Goal: Task Accomplishment & Management: Complete application form

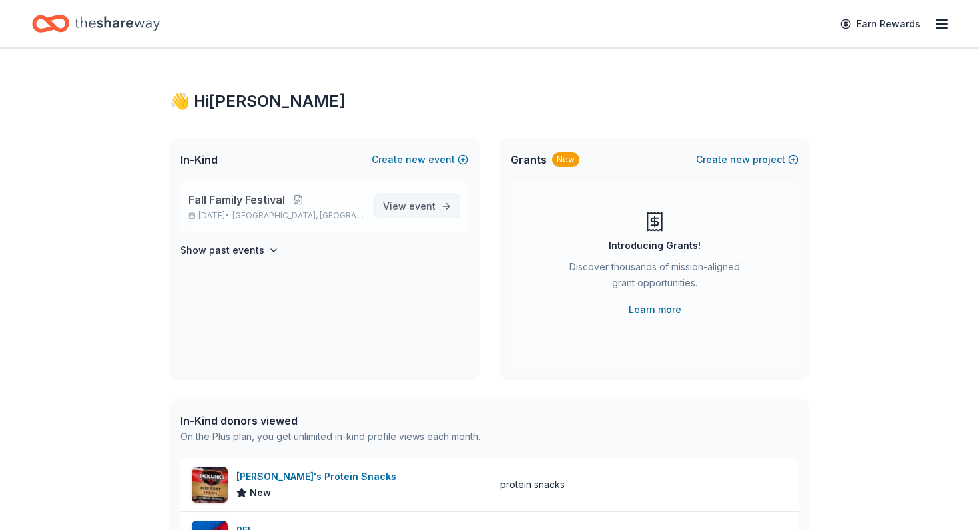
click at [434, 209] on span "event" at bounding box center [422, 205] width 27 height 11
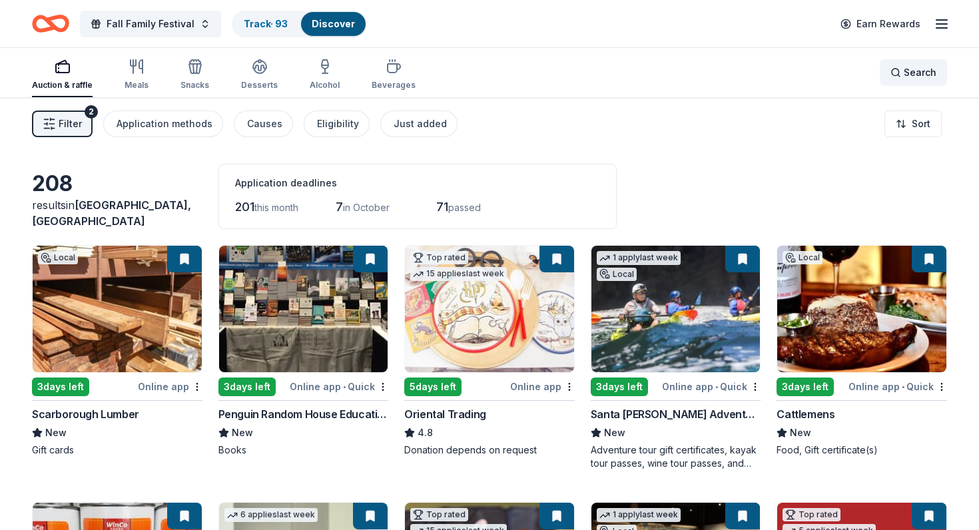
click at [907, 79] on span "Search" at bounding box center [920, 73] width 33 height 16
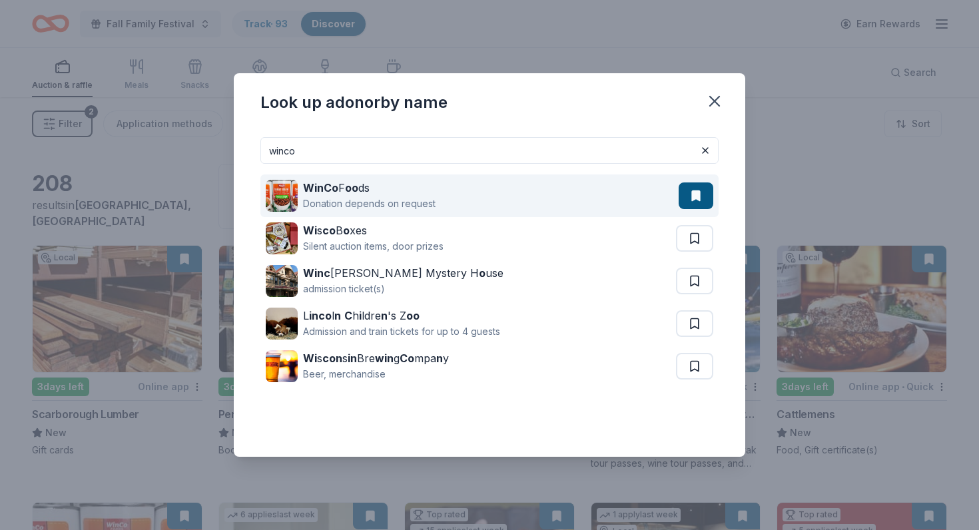
type input "cinco"
click at [330, 190] on strong "WinCo" at bounding box center [320, 187] width 35 height 13
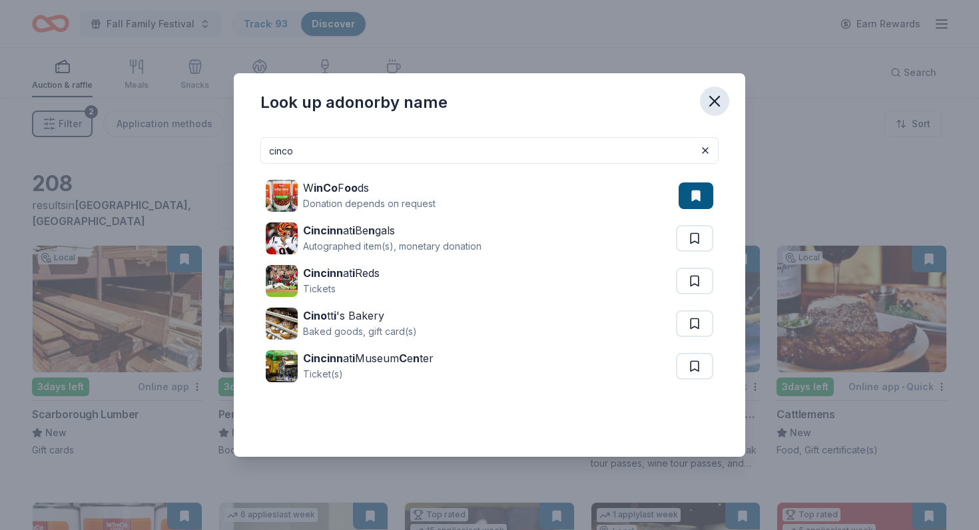
click at [719, 102] on icon "button" at bounding box center [714, 101] width 19 height 19
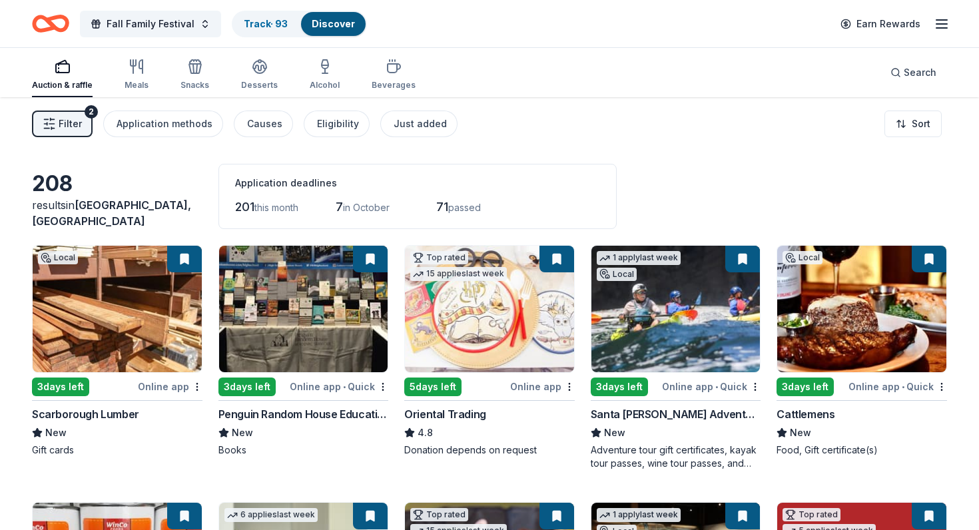
click at [72, 116] on span "Filter" at bounding box center [70, 124] width 23 height 16
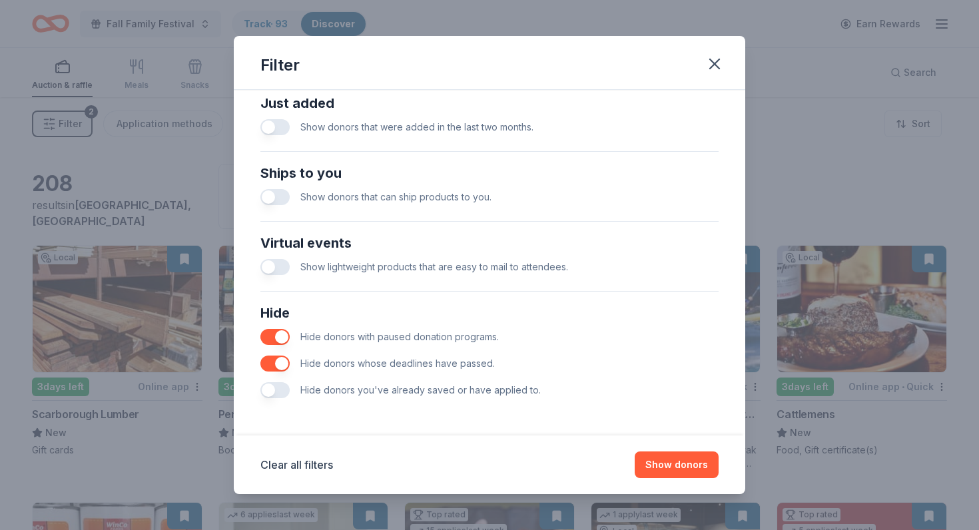
scroll to position [532, 0]
click at [282, 338] on button "button" at bounding box center [274, 337] width 29 height 16
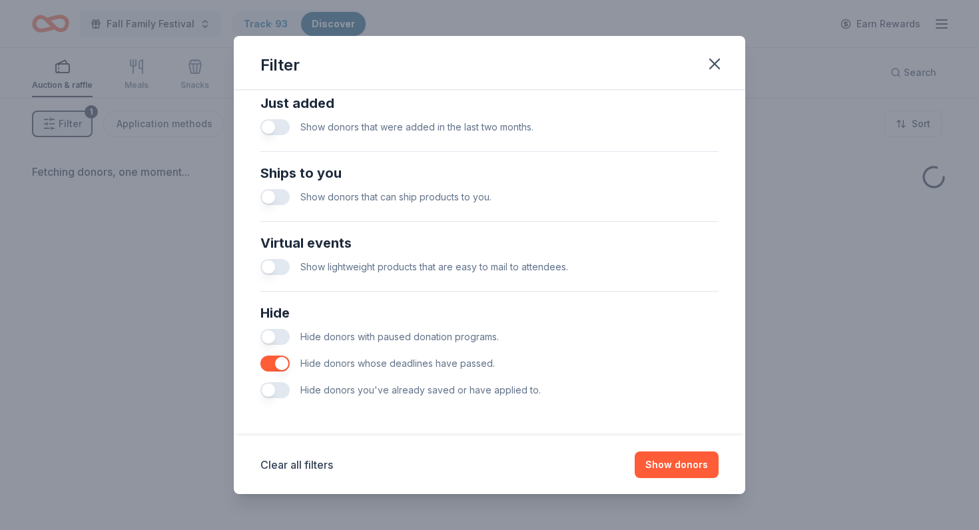
click at [279, 371] on button "button" at bounding box center [274, 364] width 29 height 16
click at [665, 472] on button "Show donors" at bounding box center [677, 465] width 84 height 27
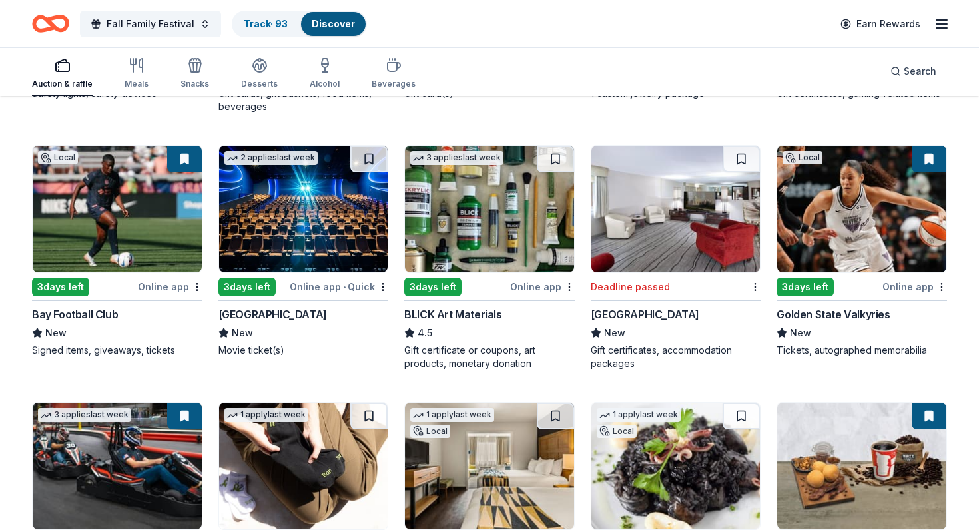
scroll to position [2140, 0]
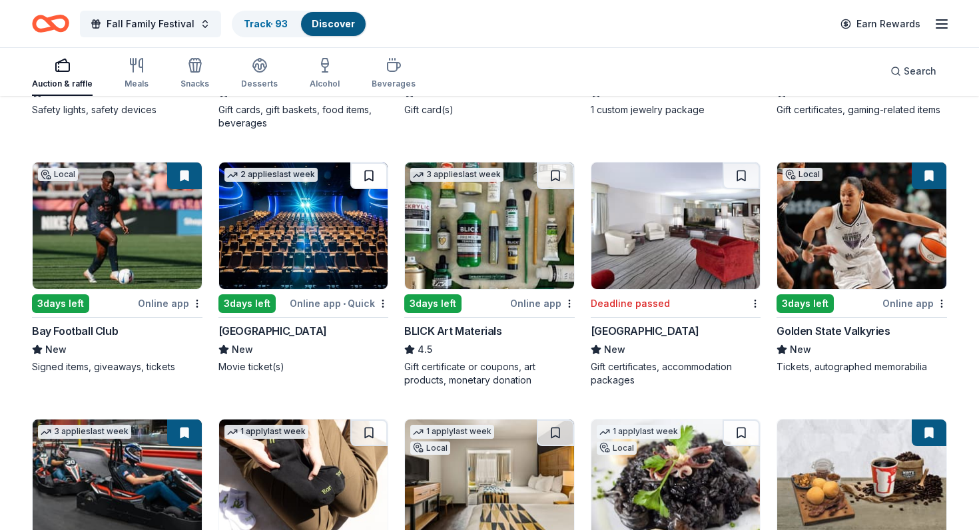
click at [378, 177] on button at bounding box center [368, 175] width 37 height 27
click at [378, 177] on button at bounding box center [370, 175] width 35 height 27
click at [339, 242] on img at bounding box center [303, 225] width 169 height 127
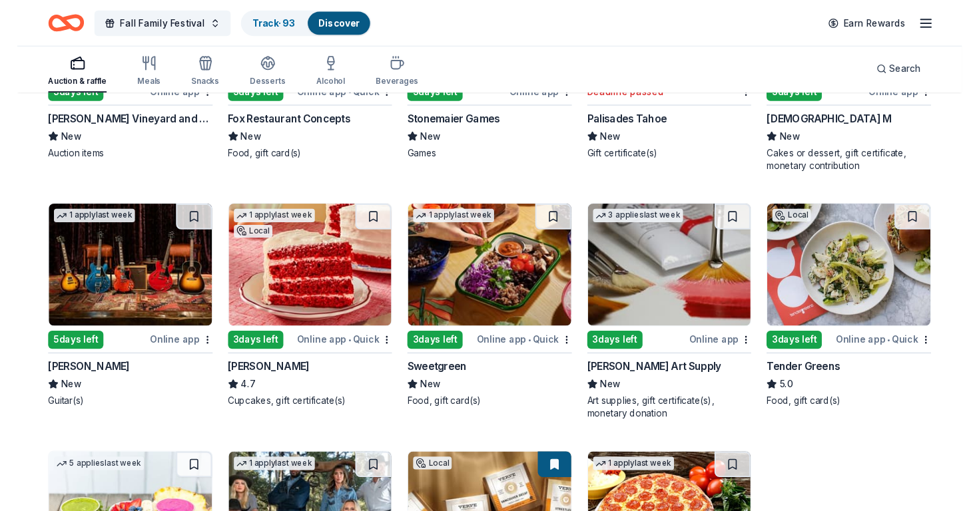
scroll to position [3120, 0]
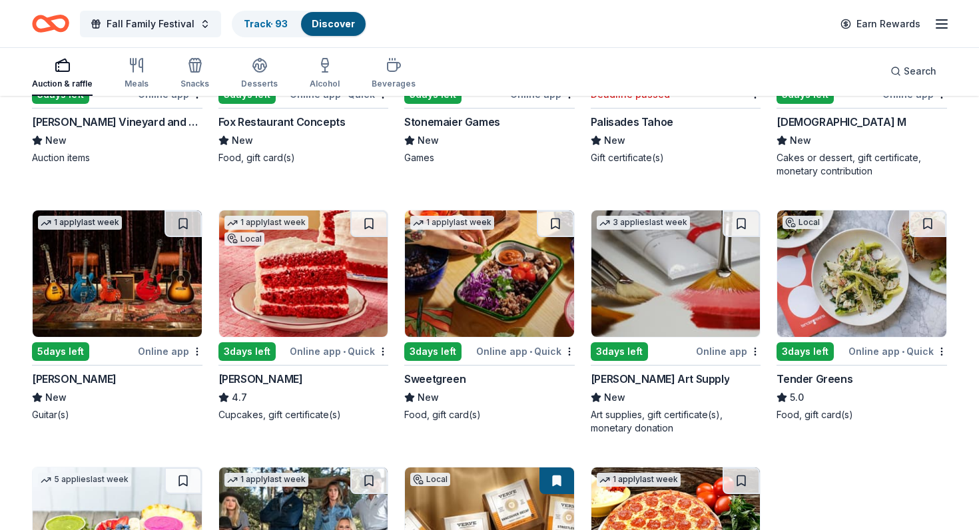
click at [119, 274] on img at bounding box center [117, 273] width 169 height 127
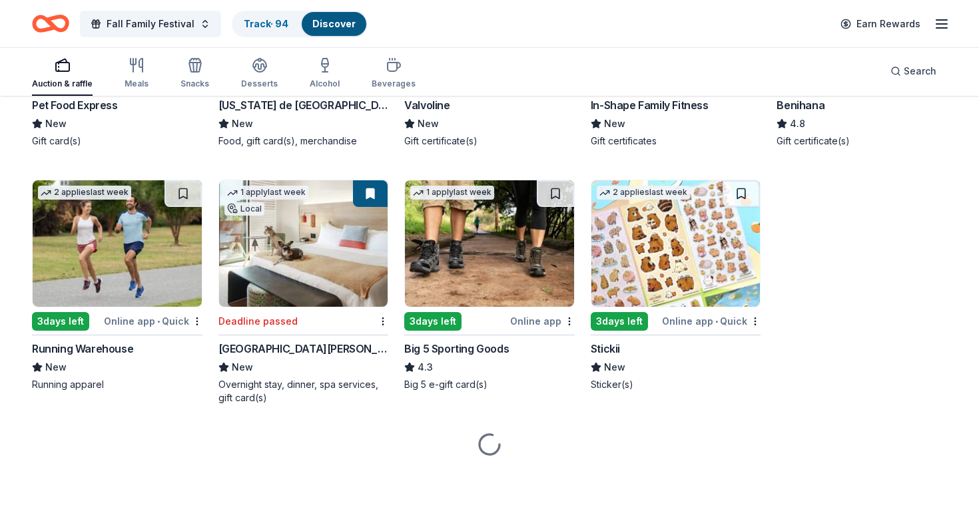
scroll to position [3908, 0]
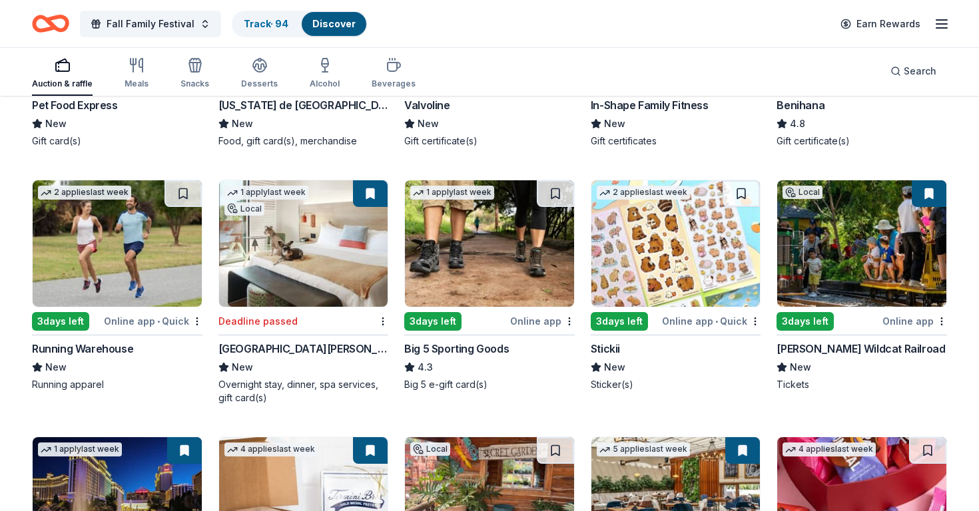
click at [471, 264] on img at bounding box center [489, 243] width 169 height 127
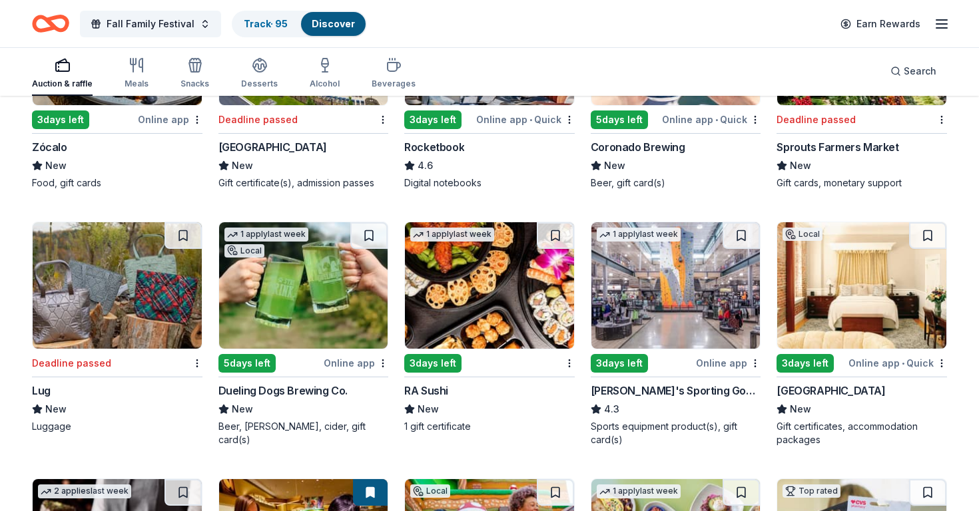
scroll to position [4623, 0]
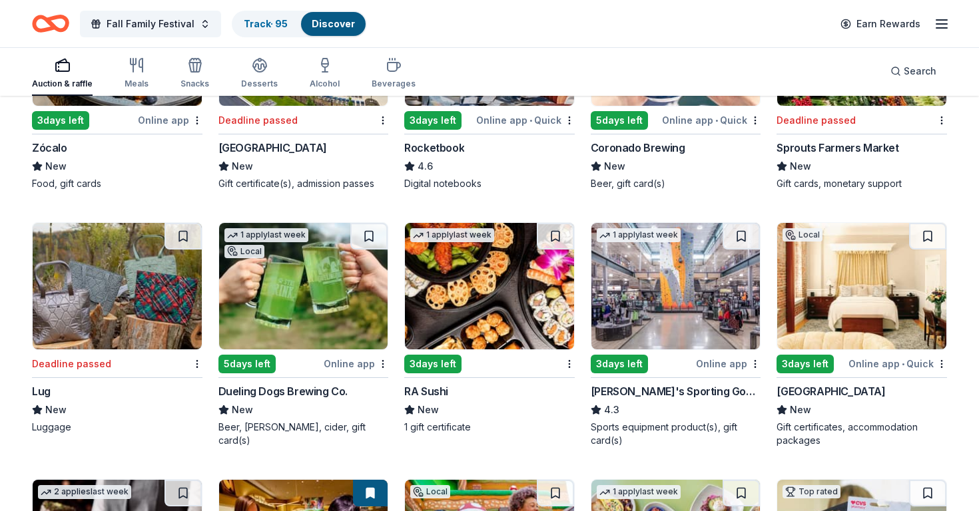
click at [462, 298] on img at bounding box center [489, 286] width 169 height 127
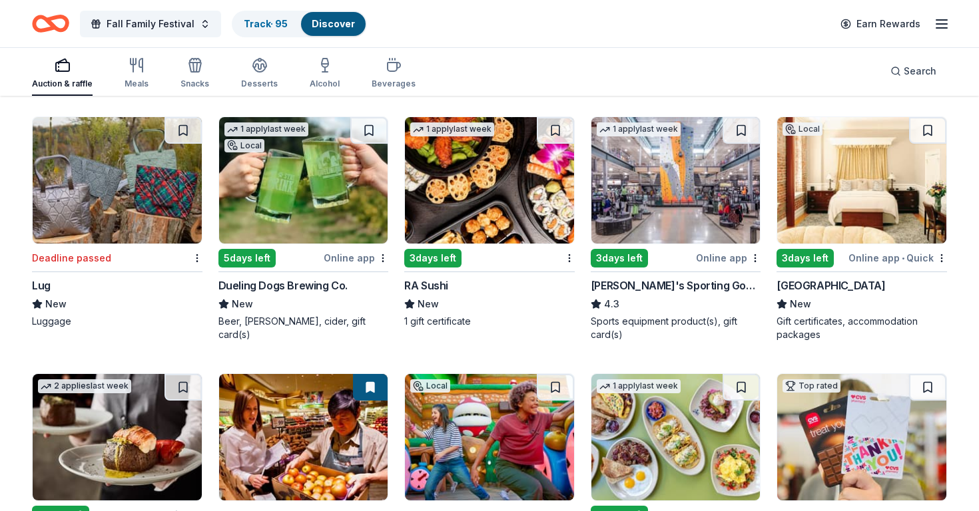
scroll to position [4736, 0]
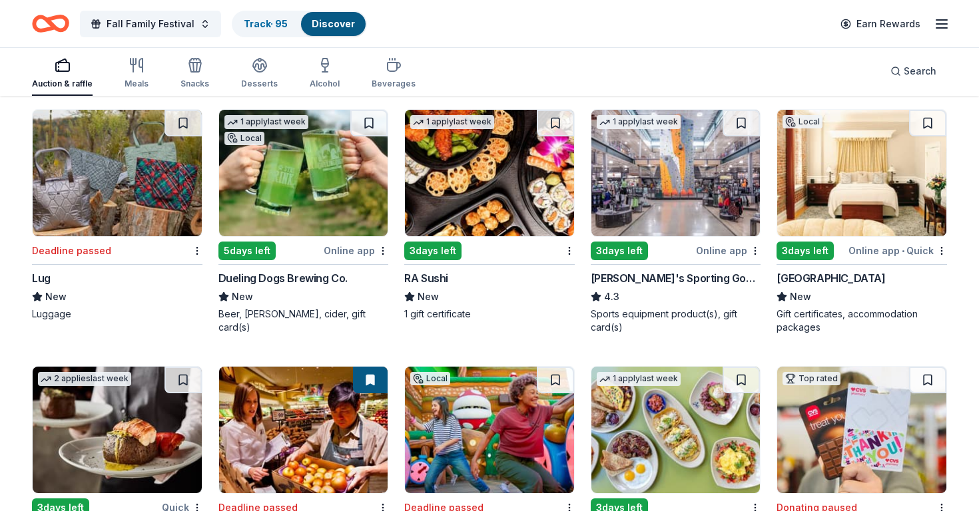
click at [826, 183] on img at bounding box center [861, 173] width 169 height 127
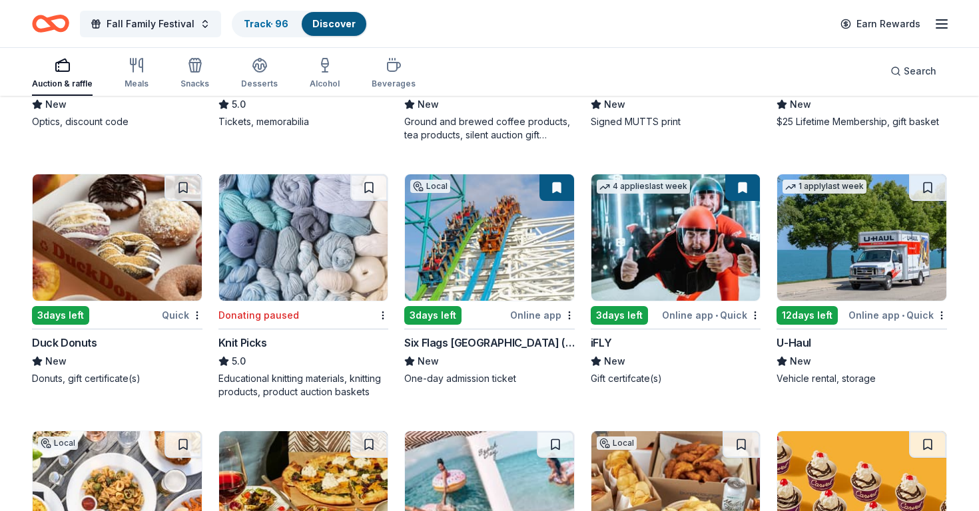
scroll to position [6462, 0]
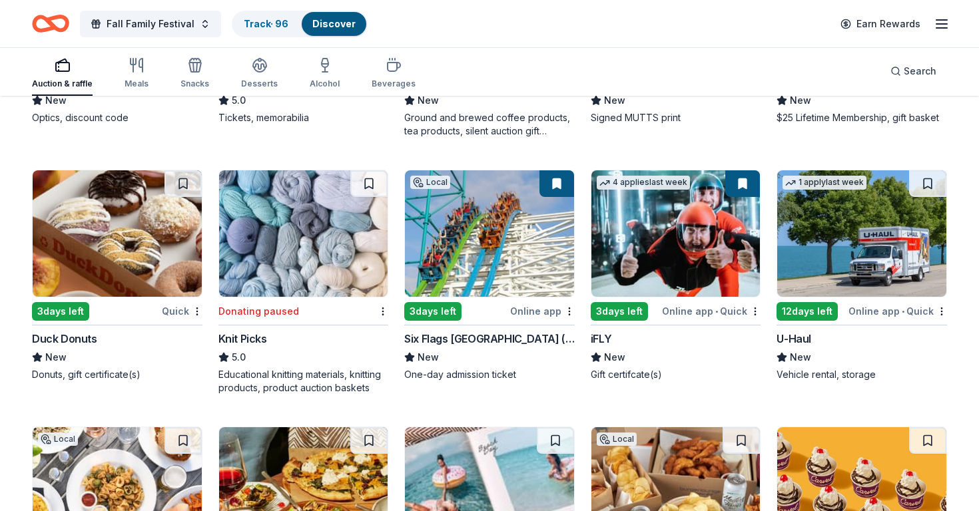
click at [500, 258] on img at bounding box center [489, 233] width 169 height 127
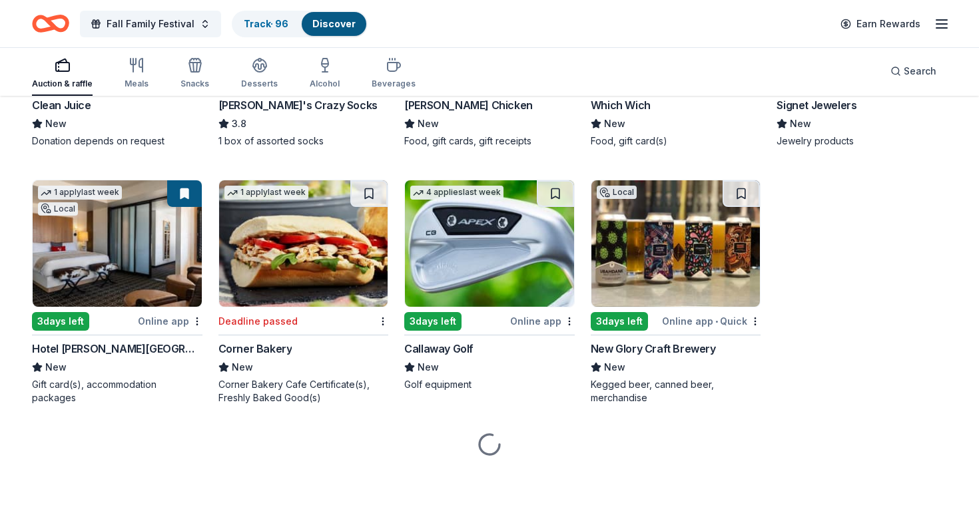
scroll to position [7467, 0]
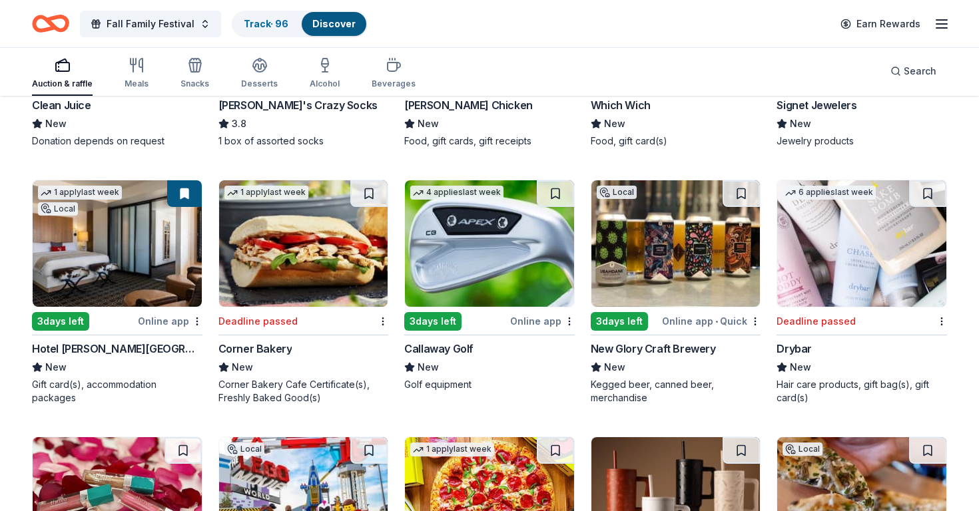
click at [657, 266] on img at bounding box center [675, 243] width 169 height 127
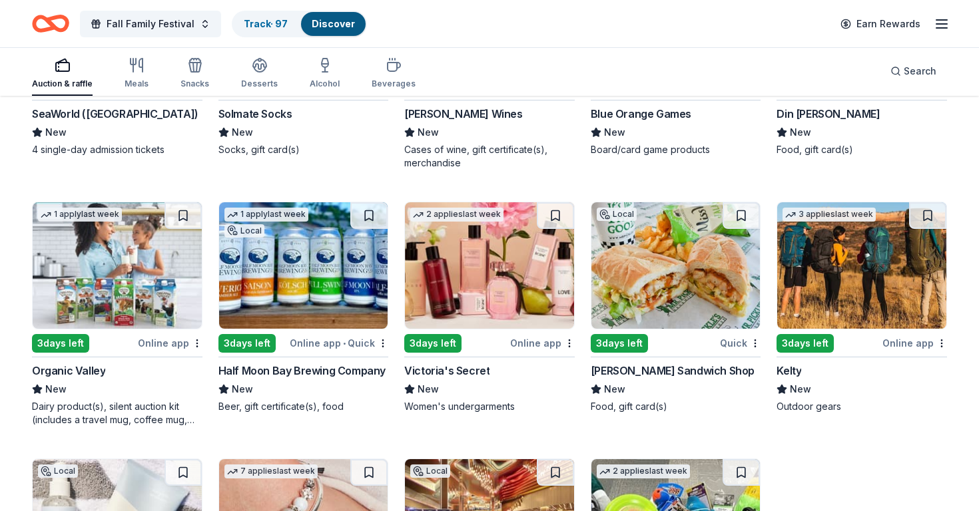
scroll to position [11738, 0]
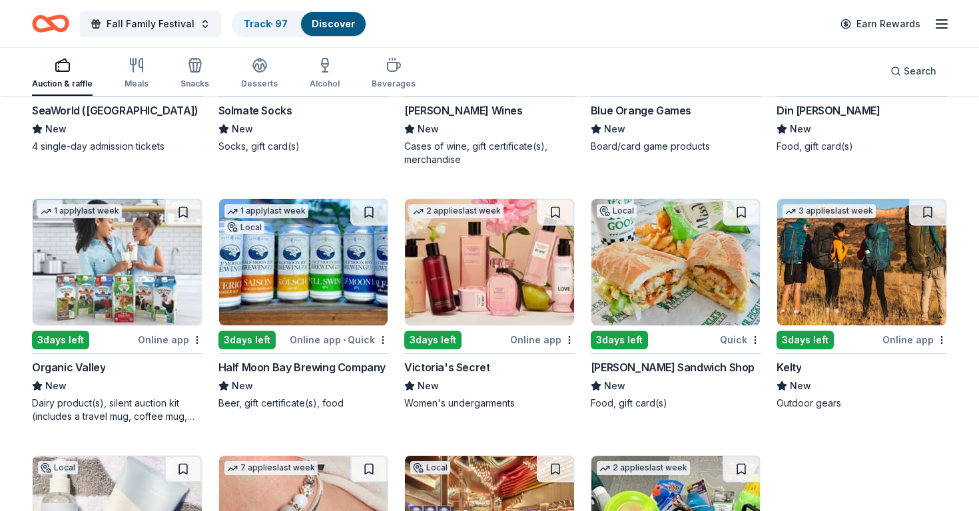
click at [676, 268] on img at bounding box center [675, 262] width 169 height 127
click at [314, 272] on img at bounding box center [303, 262] width 169 height 127
click at [914, 70] on span "Search" at bounding box center [920, 71] width 33 height 16
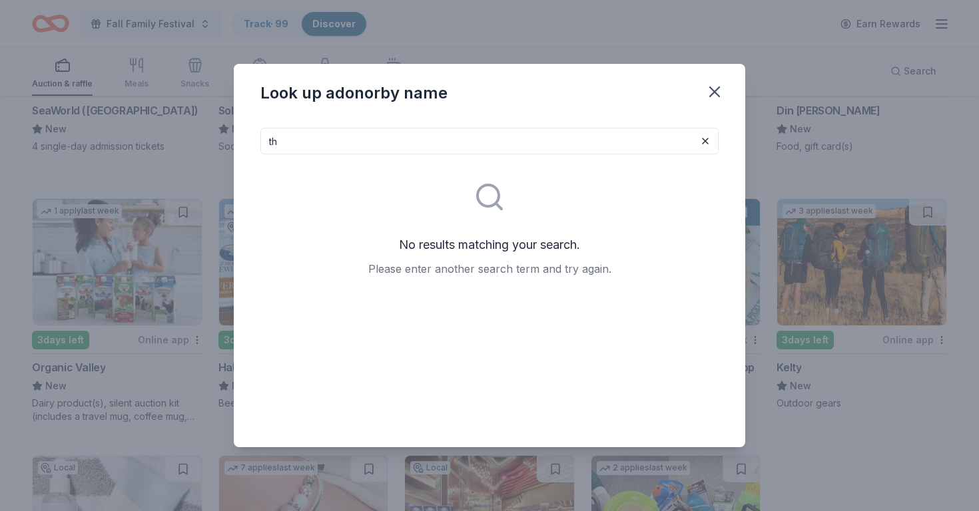
type input "t"
type input "red hawk"
click at [718, 87] on icon "button" at bounding box center [714, 92] width 19 height 19
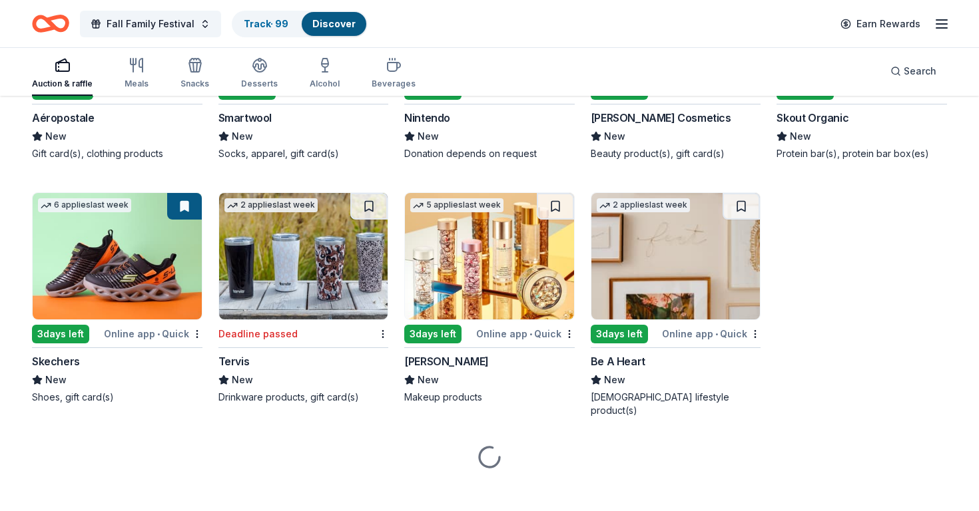
scroll to position [15546, 0]
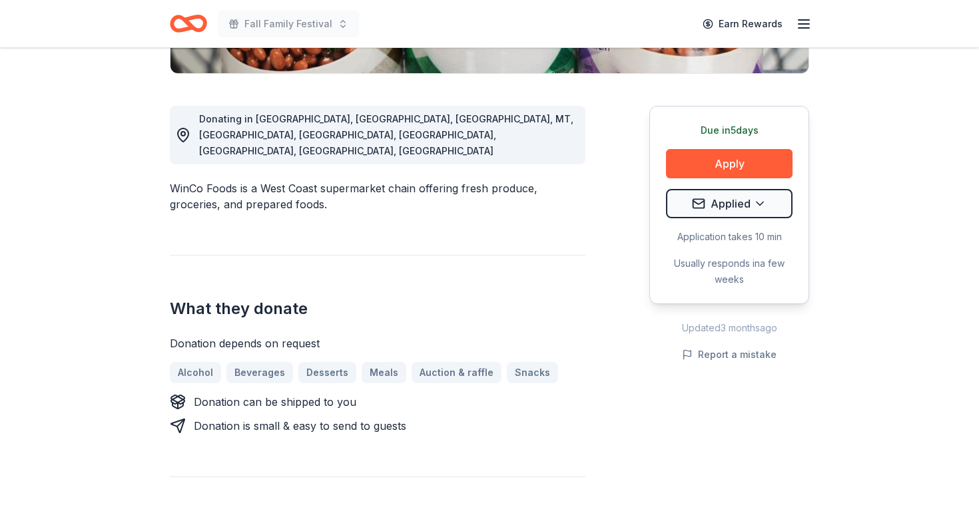
scroll to position [346, 0]
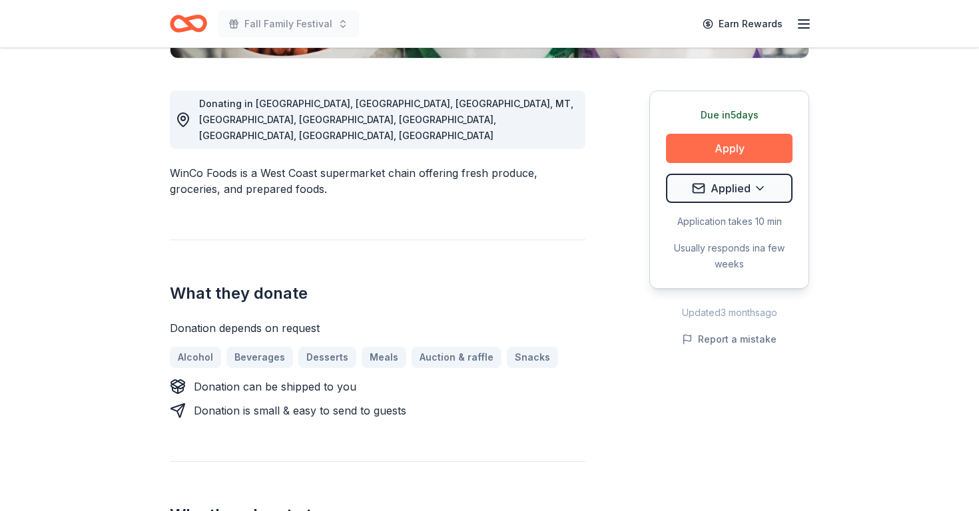
click at [730, 156] on button "Apply" at bounding box center [729, 148] width 127 height 29
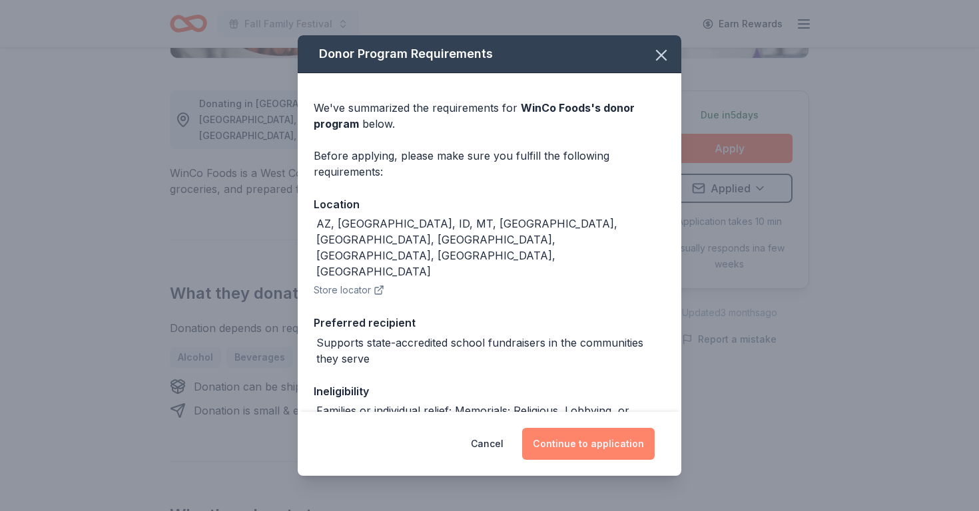
click at [566, 456] on button "Continue to application" at bounding box center [588, 444] width 133 height 32
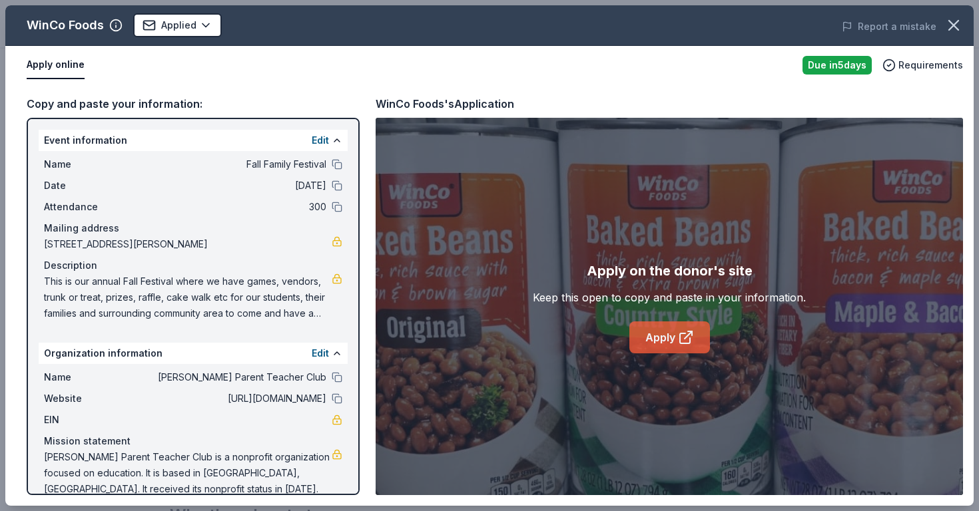
click at [681, 330] on icon at bounding box center [686, 338] width 16 height 16
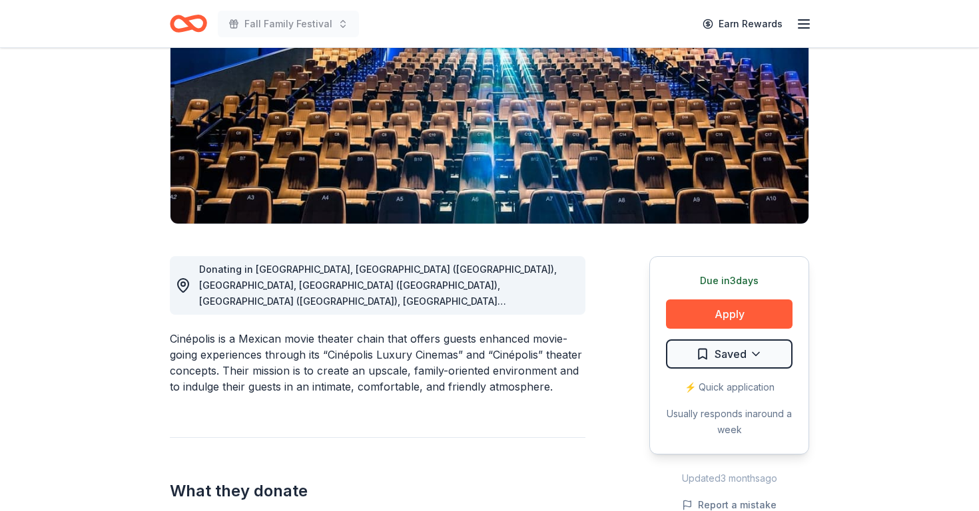
scroll to position [194, 0]
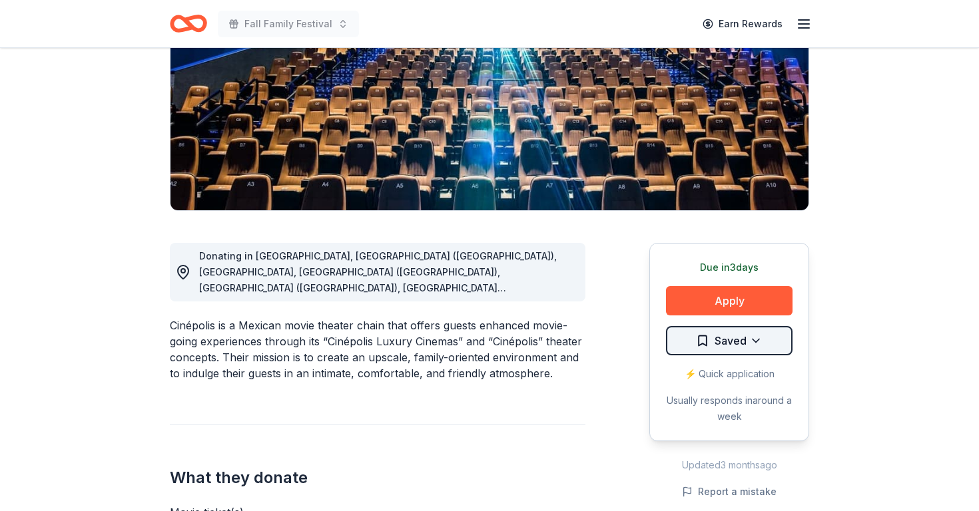
click at [756, 318] on html "Fall Family Festival Earn Rewards Due [DATE] Share [GEOGRAPHIC_DATA] New • 1 re…" at bounding box center [489, 61] width 979 height 511
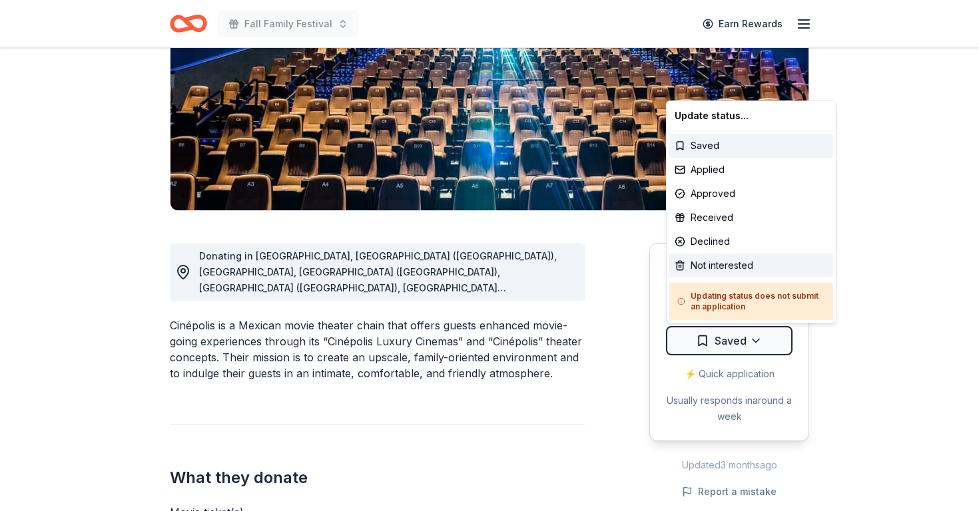
click at [727, 272] on div "Not interested" at bounding box center [751, 266] width 164 height 24
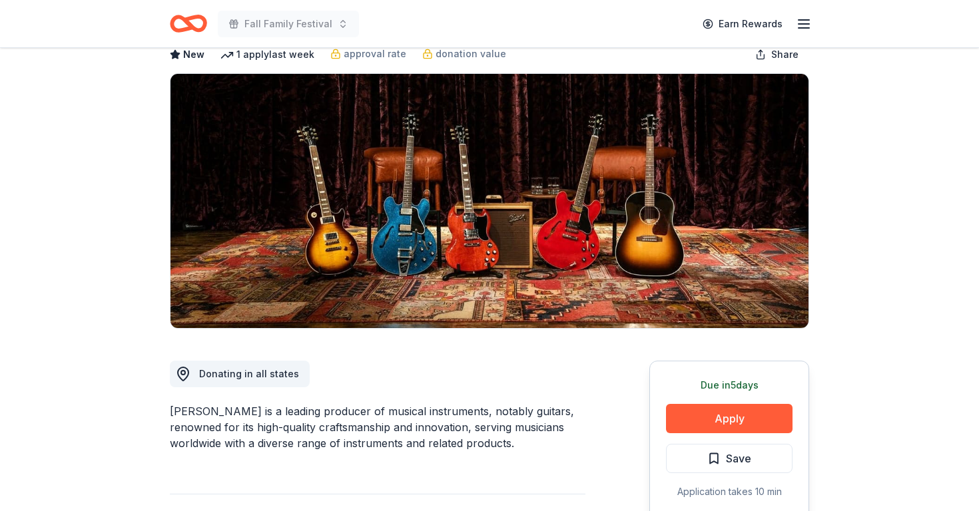
scroll to position [95, 0]
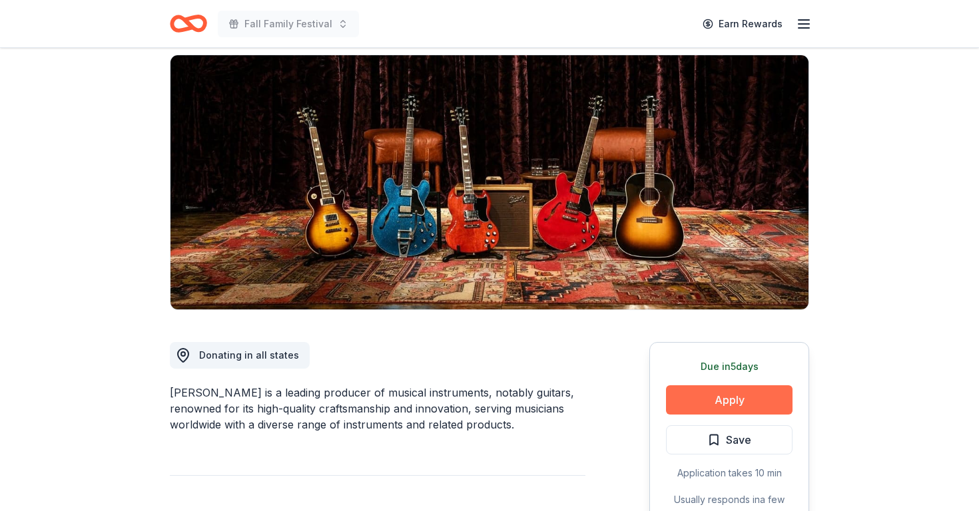
click at [721, 406] on button "Apply" at bounding box center [729, 400] width 127 height 29
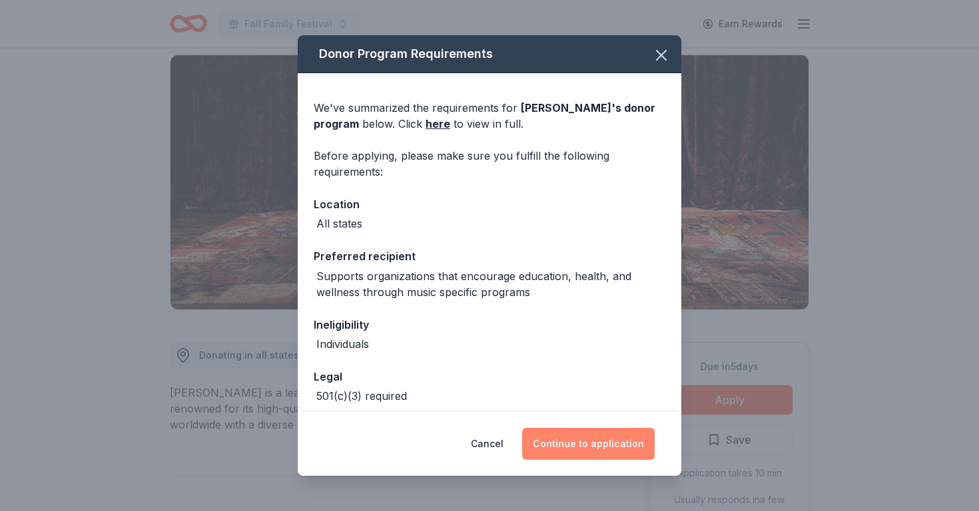
click at [601, 446] on button "Continue to application" at bounding box center [588, 444] width 133 height 32
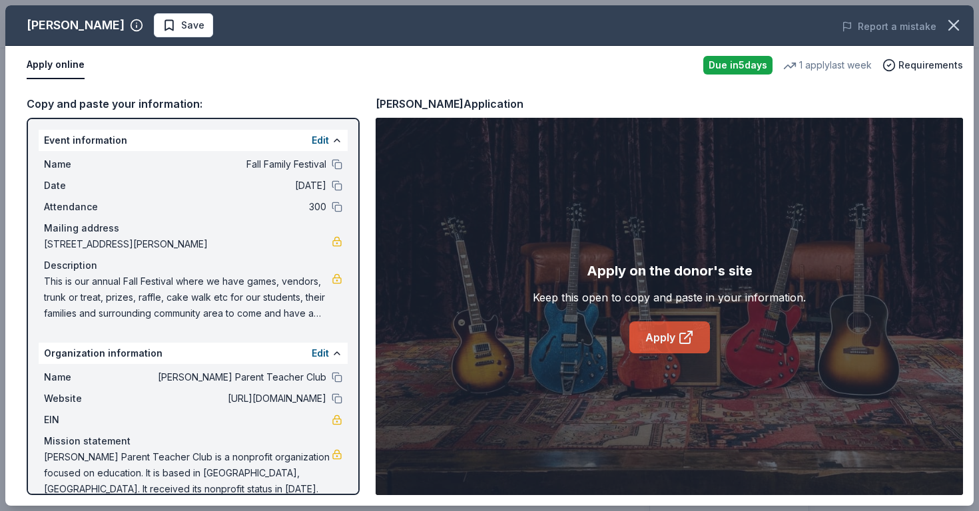
click at [688, 338] on icon at bounding box center [686, 338] width 16 height 16
click at [181, 29] on span "Save" at bounding box center [192, 25] width 23 height 16
click at [135, 29] on html "Fall Family Festival Earn Rewards Due in 5 days Share Gibson New 1 apply last w…" at bounding box center [489, 160] width 979 height 511
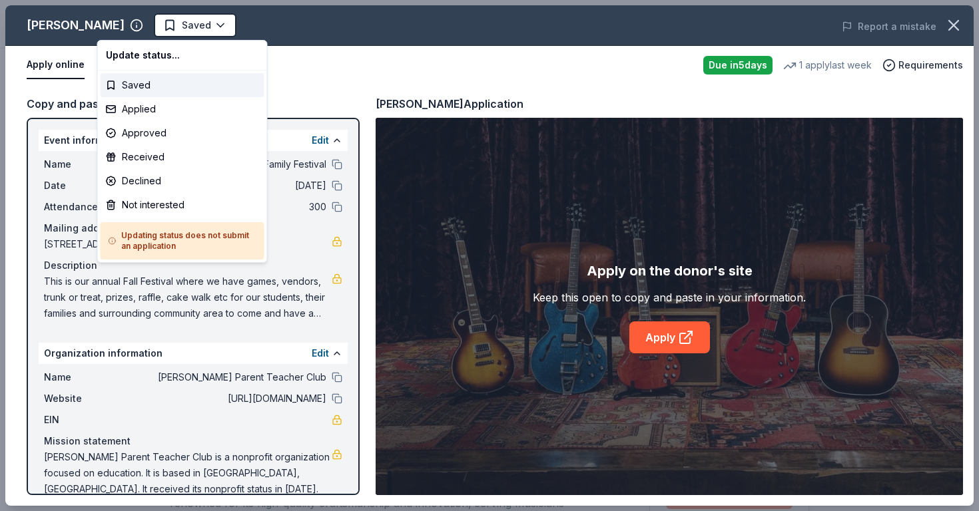
scroll to position [0, 0]
click at [136, 108] on div "Applied" at bounding box center [183, 109] width 164 height 24
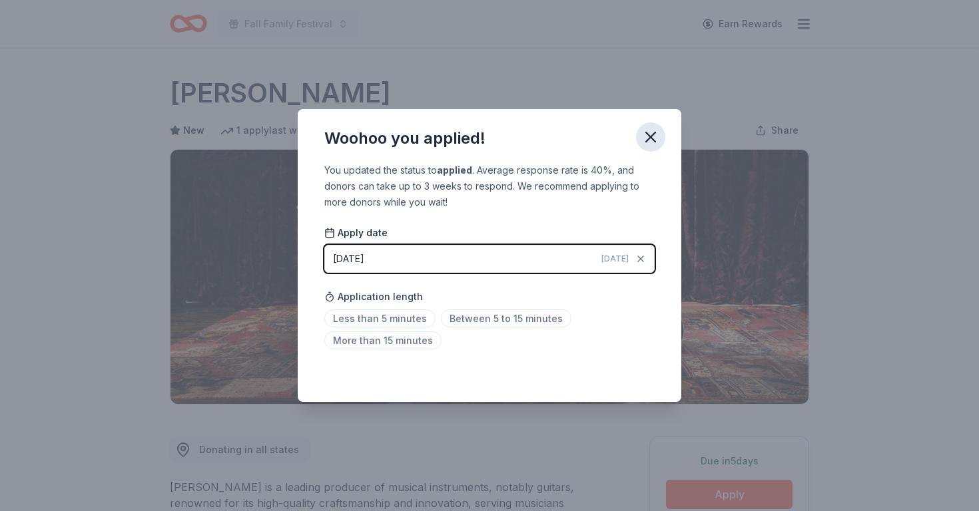
click at [650, 140] on icon "button" at bounding box center [650, 137] width 19 height 19
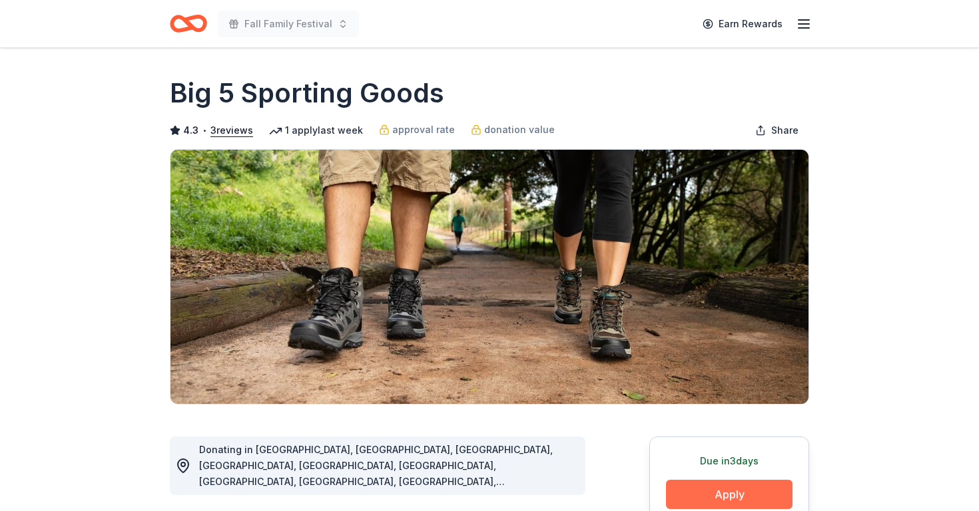
click at [703, 487] on button "Apply" at bounding box center [729, 494] width 127 height 29
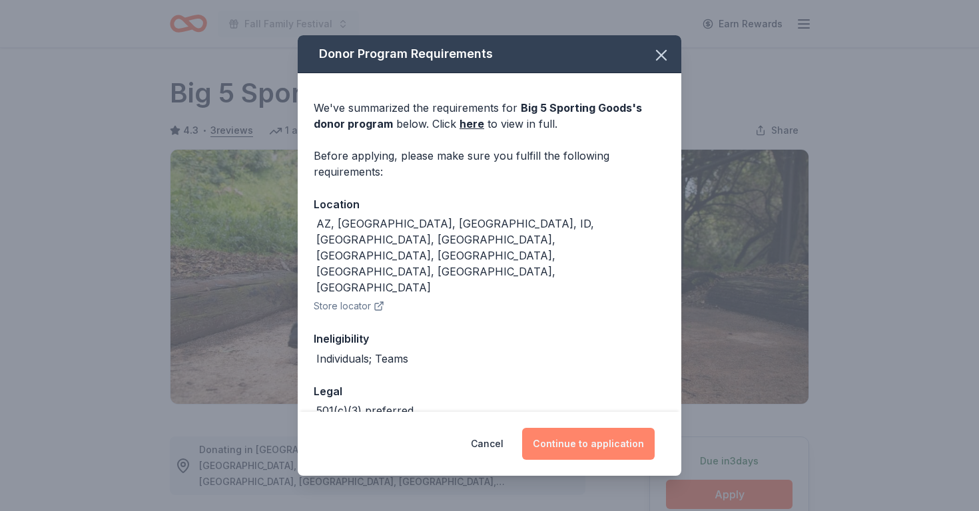
click at [616, 444] on button "Continue to application" at bounding box center [588, 444] width 133 height 32
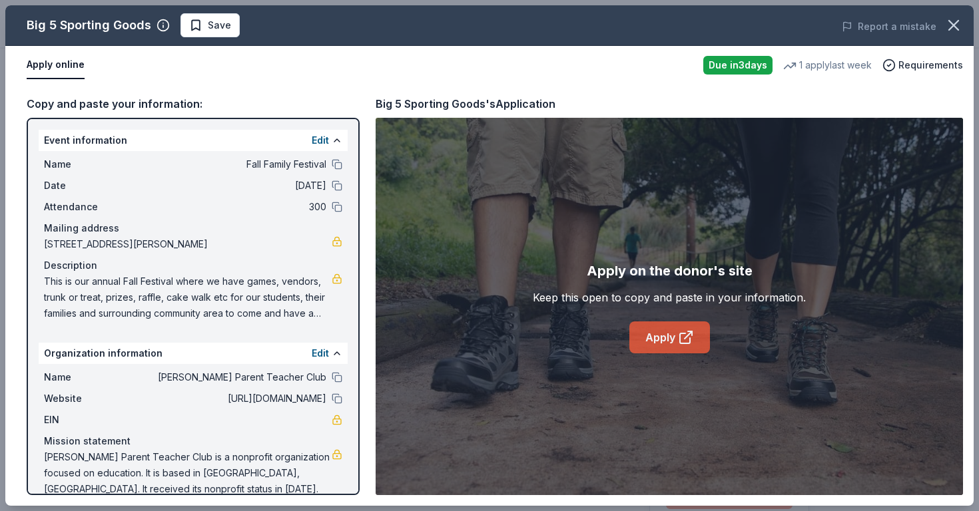
click at [687, 344] on icon at bounding box center [686, 338] width 16 height 16
click at [208, 33] on button "Save" at bounding box center [209, 25] width 59 height 24
click at [236, 27] on body "Fall Family Festival Earn Rewards Due in 3 days Share Big 5 Sporting Goods 4.3 …" at bounding box center [489, 255] width 979 height 511
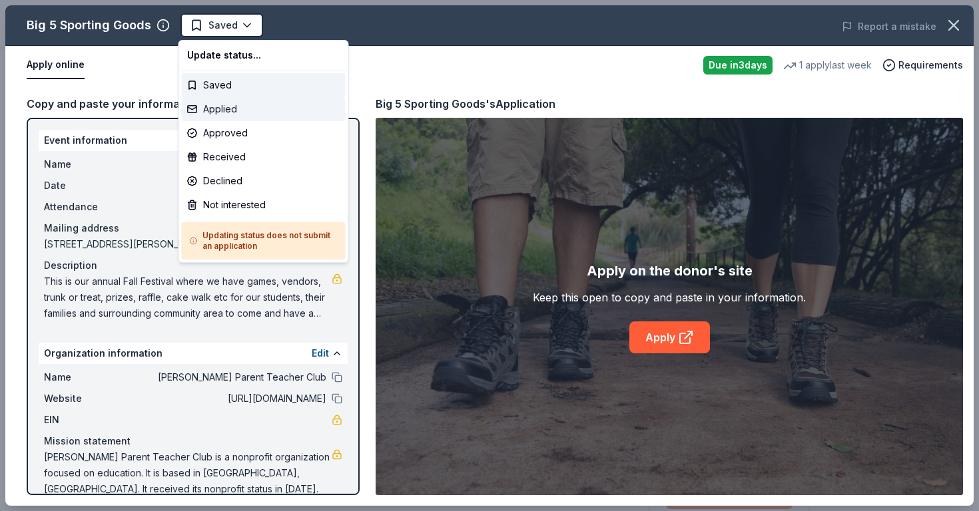
click at [231, 109] on div "Applied" at bounding box center [264, 109] width 164 height 24
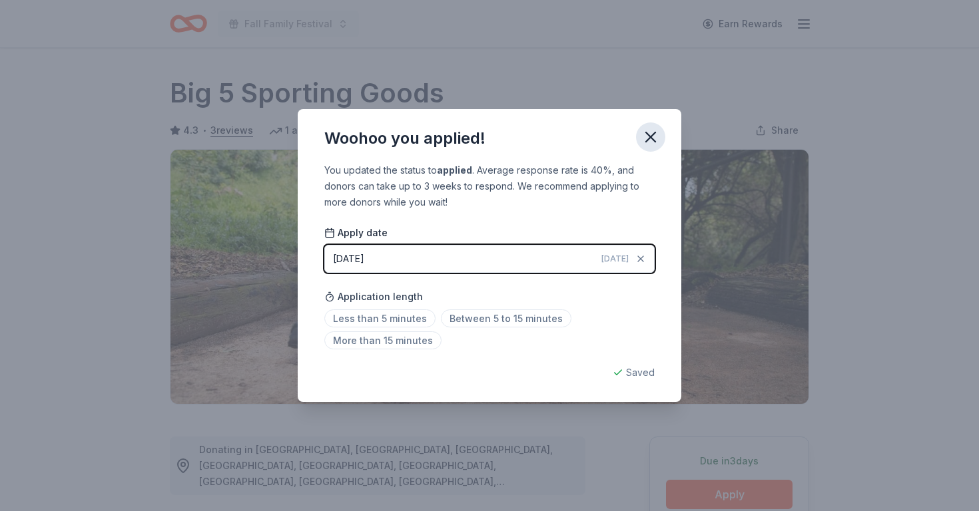
click at [650, 137] on icon "button" at bounding box center [650, 137] width 9 height 9
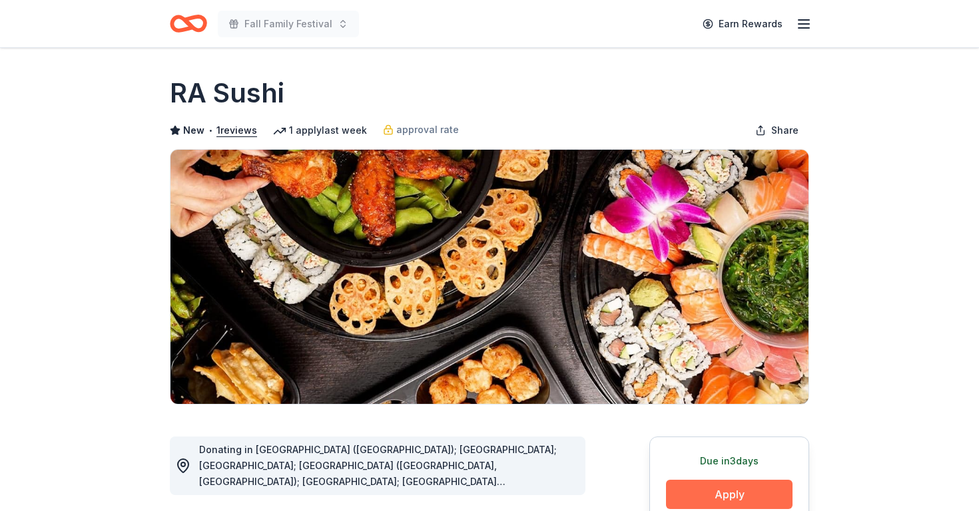
click at [704, 486] on button "Apply" at bounding box center [729, 494] width 127 height 29
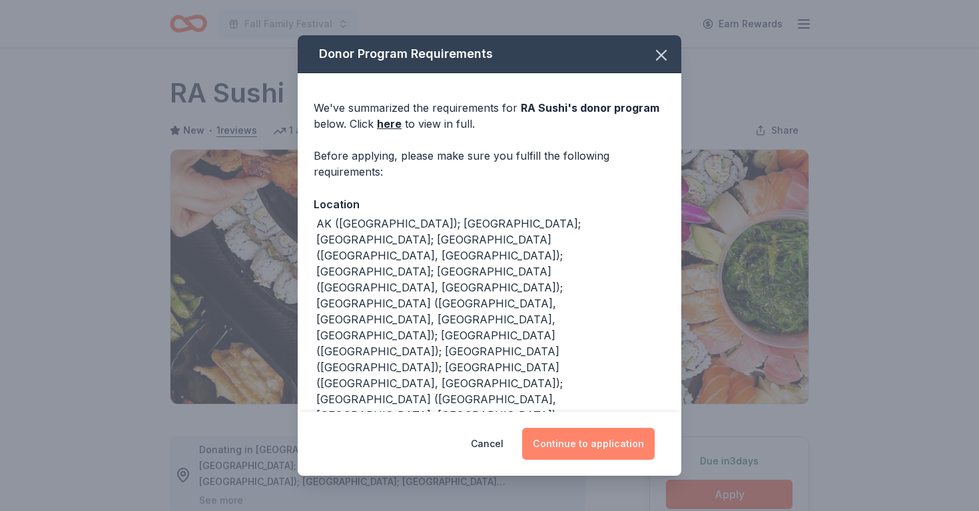
click at [559, 438] on button "Continue to application" at bounding box center [588, 444] width 133 height 32
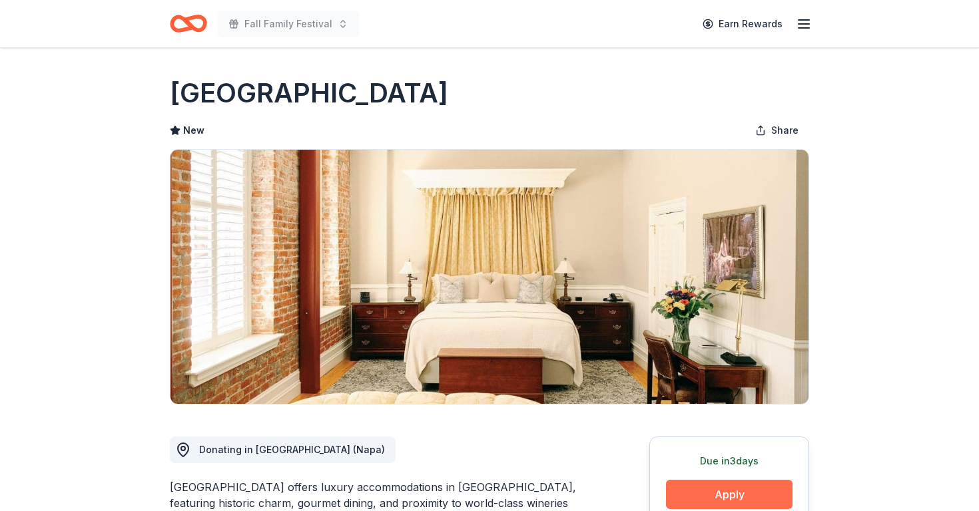
click at [700, 497] on button "Apply" at bounding box center [729, 494] width 127 height 29
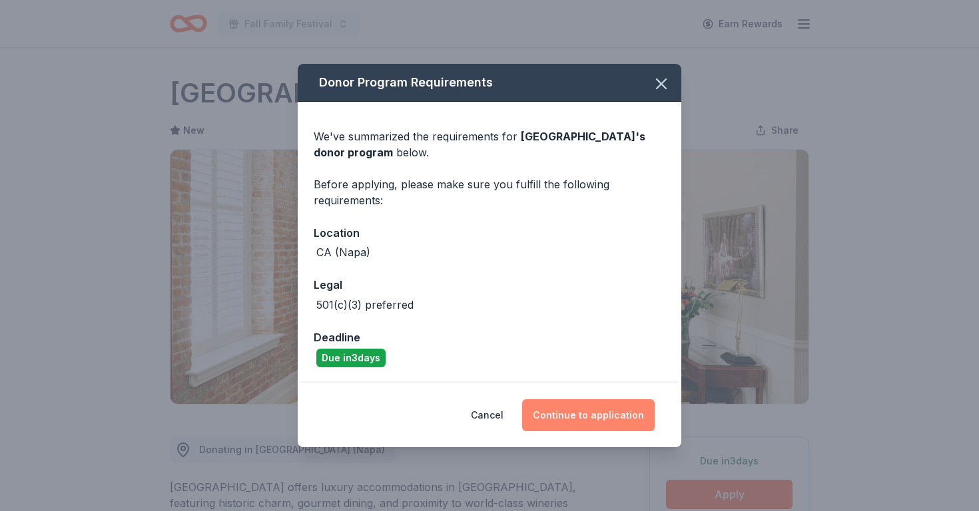
click at [580, 410] on button "Continue to application" at bounding box center [588, 416] width 133 height 32
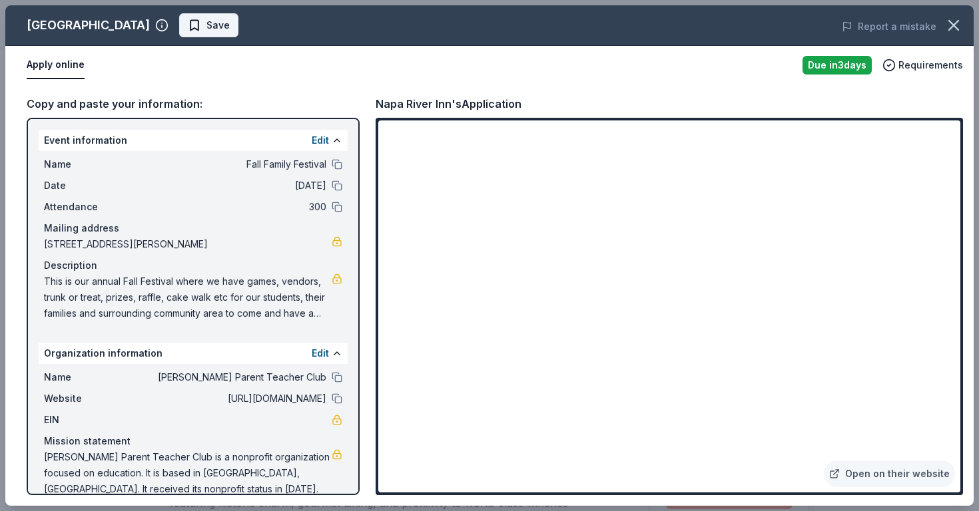
click at [206, 31] on span "Save" at bounding box center [217, 25] width 23 height 16
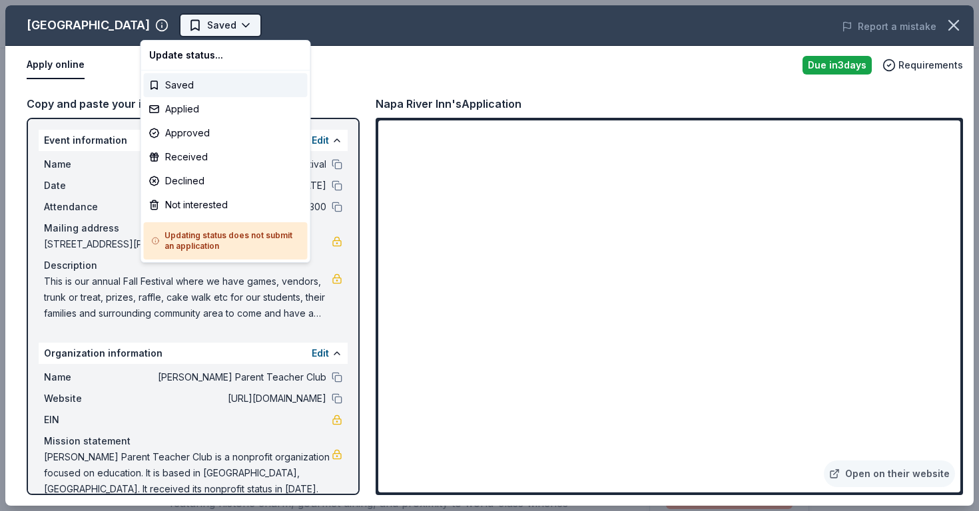
click at [198, 31] on html "Fall Family Festival Earn Rewards Due in 3 days Share Napa River Inn New Share …" at bounding box center [489, 255] width 979 height 511
click at [198, 110] on div "Applied" at bounding box center [226, 109] width 164 height 24
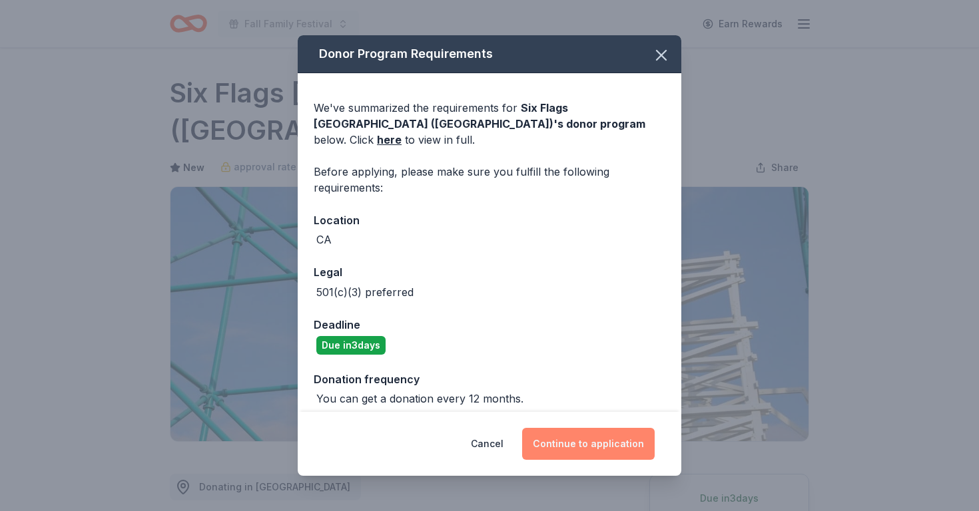
click at [585, 444] on button "Continue to application" at bounding box center [588, 444] width 133 height 32
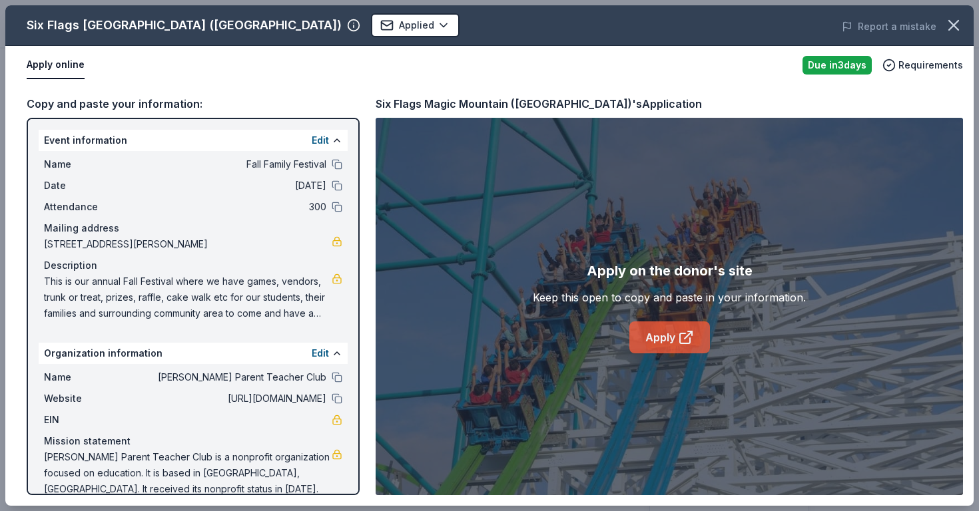
click at [689, 335] on icon at bounding box center [686, 338] width 16 height 16
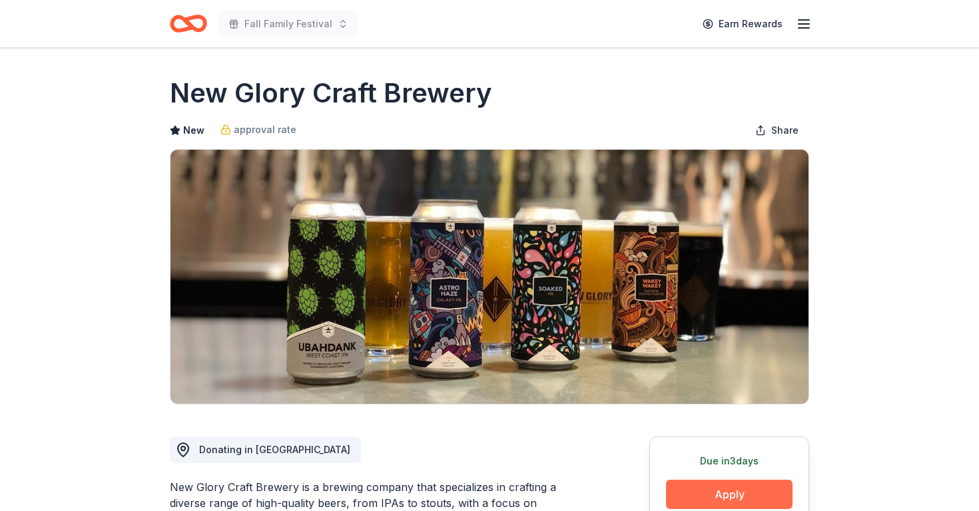
click at [715, 495] on button "Apply" at bounding box center [729, 494] width 127 height 29
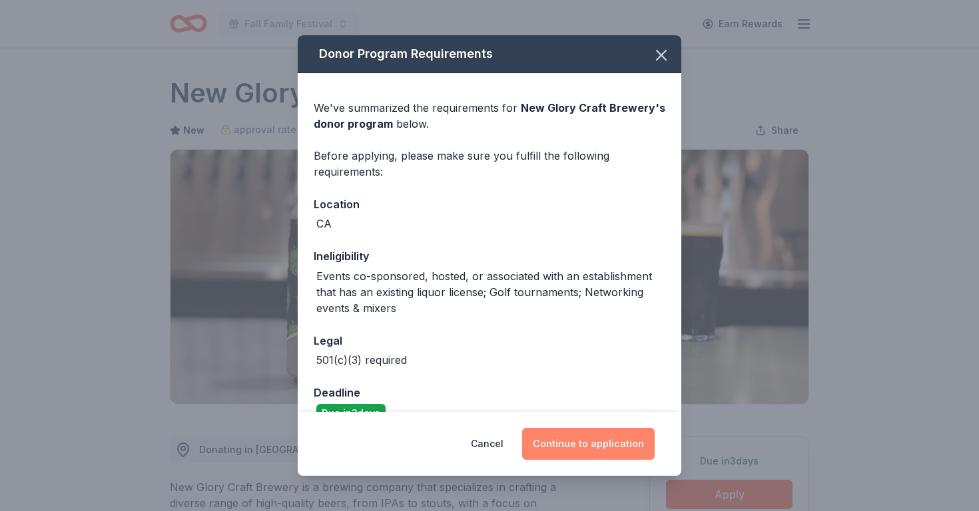
click at [622, 442] on button "Continue to application" at bounding box center [588, 444] width 133 height 32
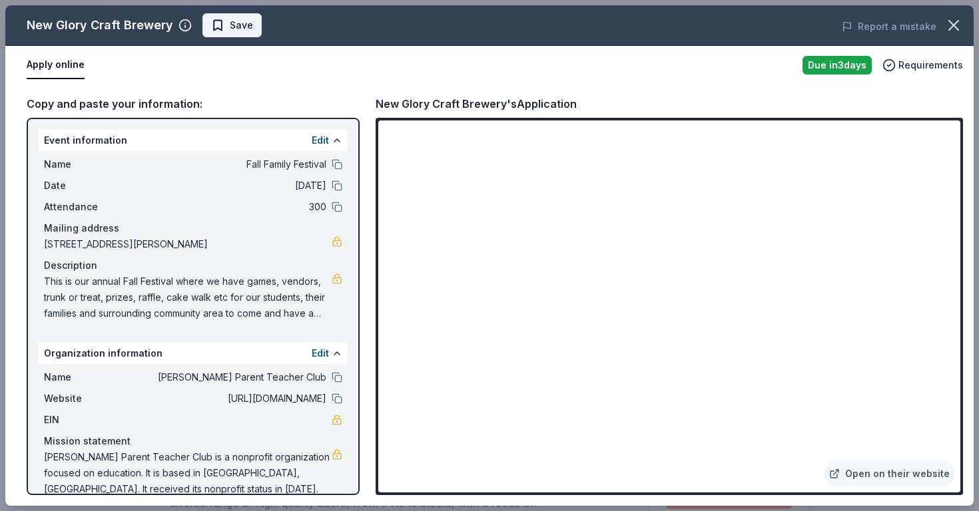
click at [235, 23] on span "Save" at bounding box center [241, 25] width 23 height 16
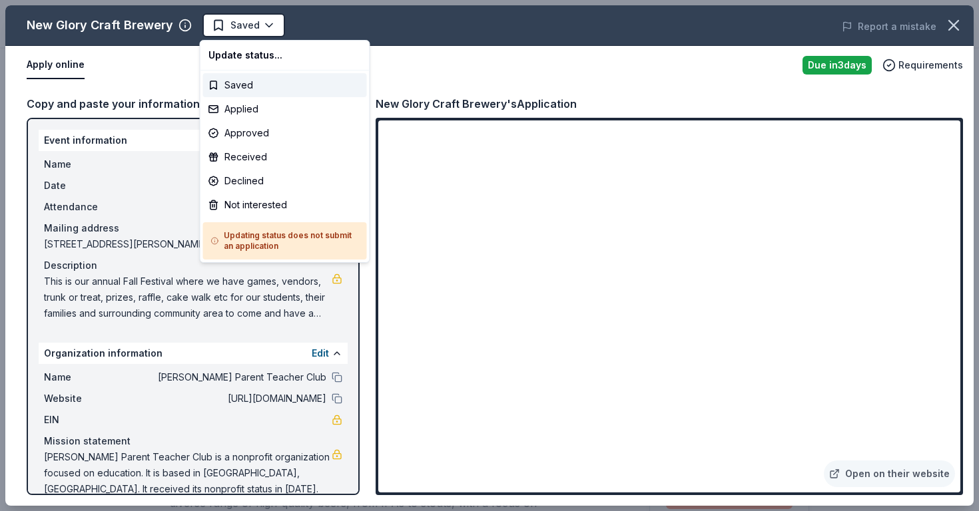
click at [235, 23] on body "Fall Family Festival Earn Rewards Due in 3 days Share New Glory Craft Brewery N…" at bounding box center [489, 255] width 979 height 511
click at [242, 107] on div "Applied" at bounding box center [285, 109] width 164 height 24
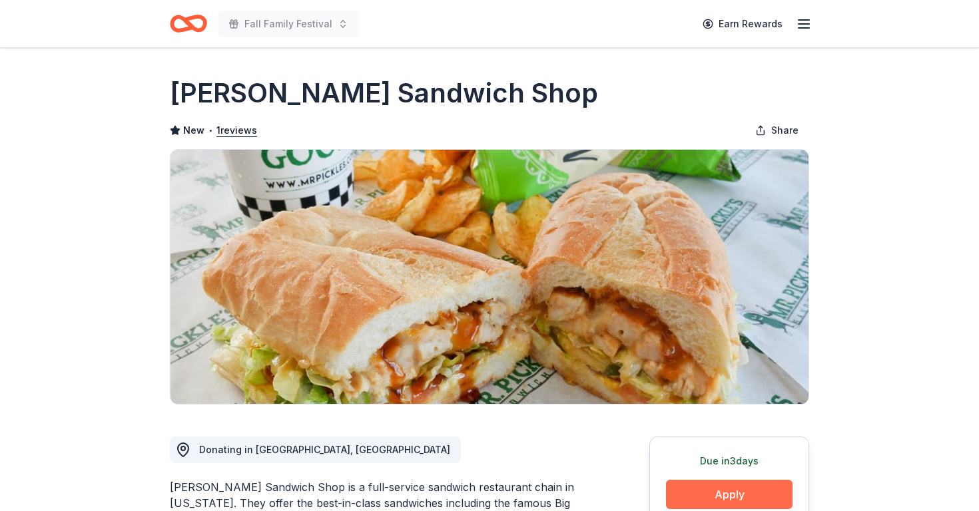
click at [724, 491] on button "Apply" at bounding box center [729, 494] width 127 height 29
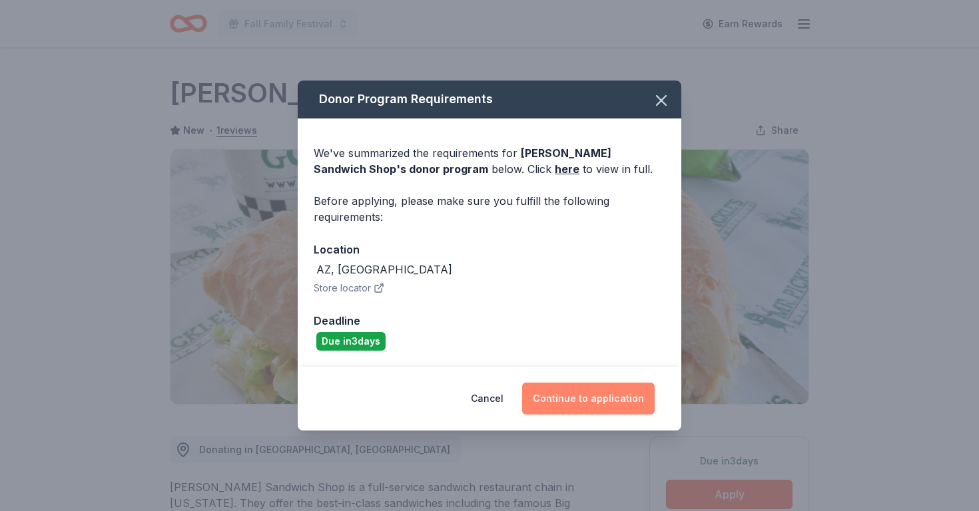
click at [563, 398] on button "Continue to application" at bounding box center [588, 399] width 133 height 32
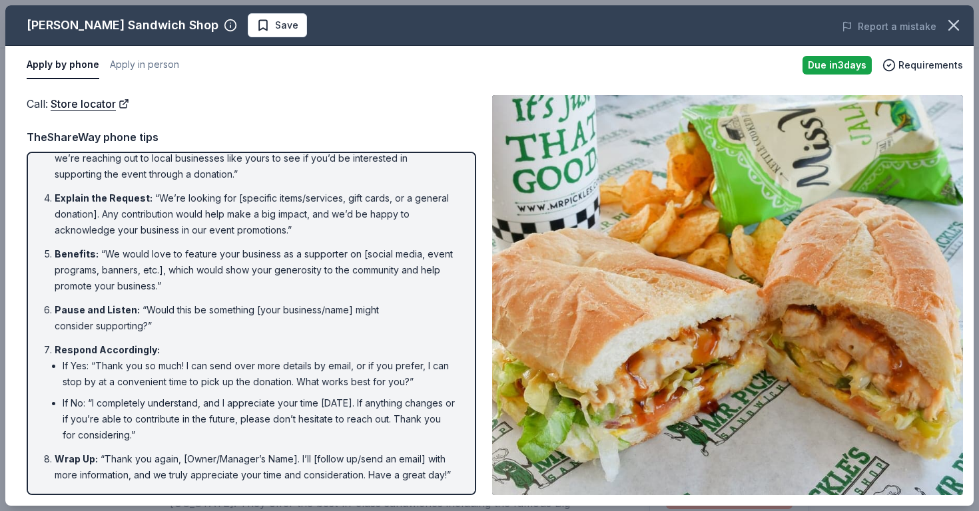
scroll to position [125, 0]
click at [125, 106] on link "Store locator" at bounding box center [90, 103] width 79 height 17
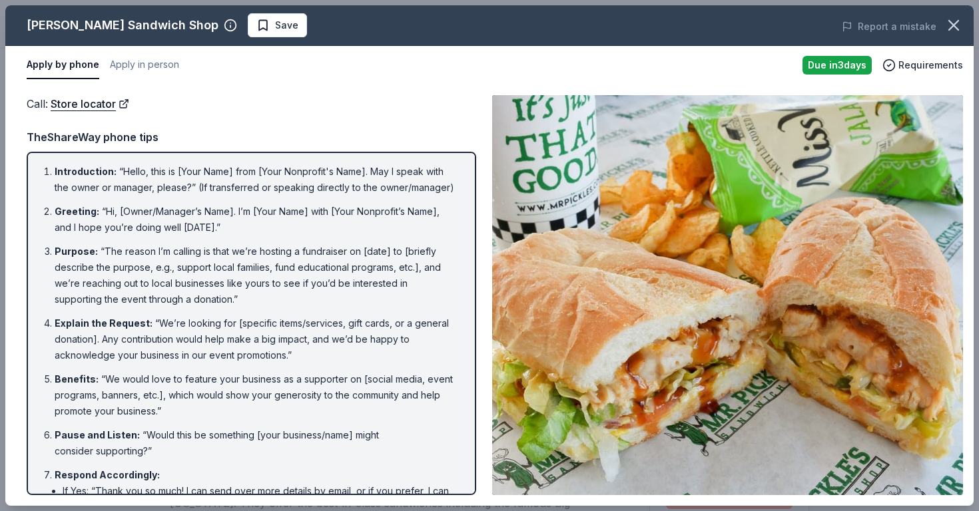
scroll to position [0, 0]
click at [93, 103] on link "Store locator" at bounding box center [90, 103] width 79 height 17
click at [256, 31] on span "Save" at bounding box center [277, 25] width 42 height 16
click at [240, 23] on body "Fall Family Festival Earn Rewards Due [DATE] Share [PERSON_NAME] Sandwich Shop …" at bounding box center [489, 255] width 979 height 511
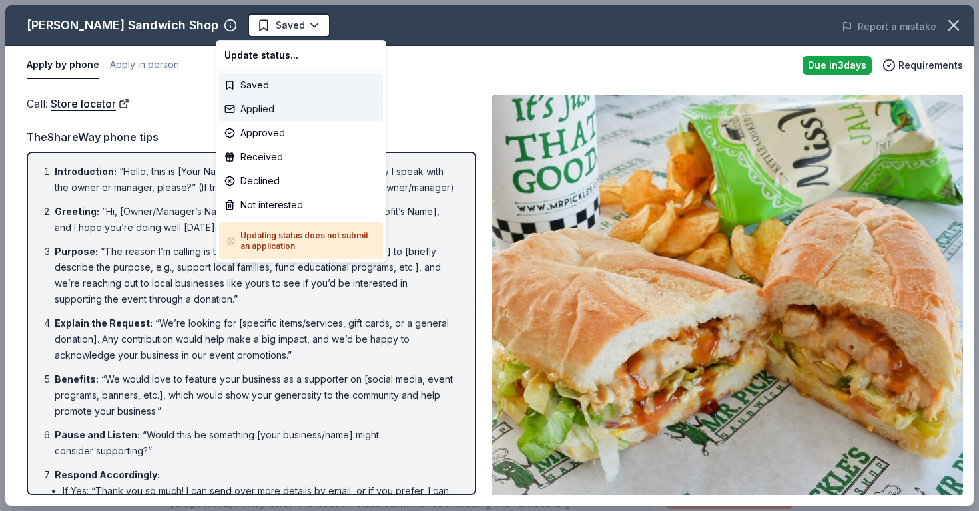
click at [252, 112] on div "Applied" at bounding box center [301, 109] width 164 height 24
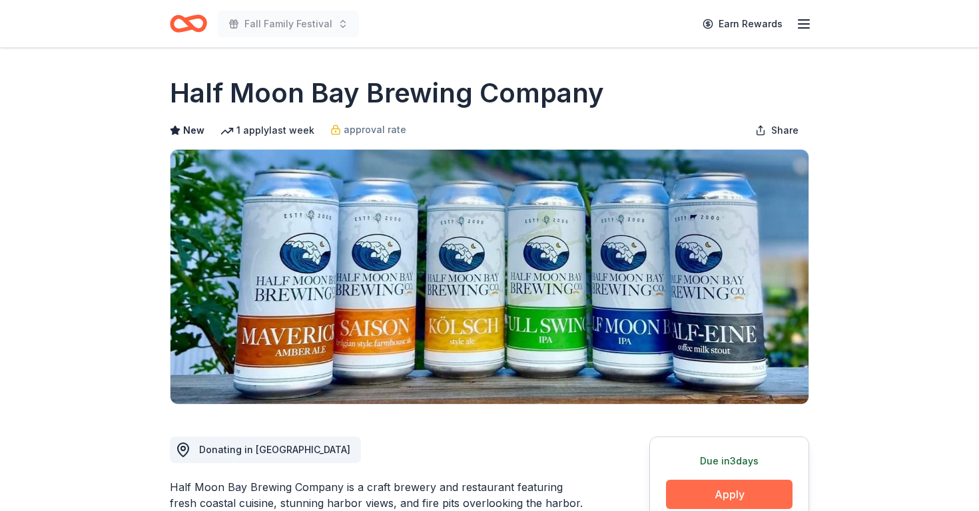
click at [719, 499] on button "Apply" at bounding box center [729, 494] width 127 height 29
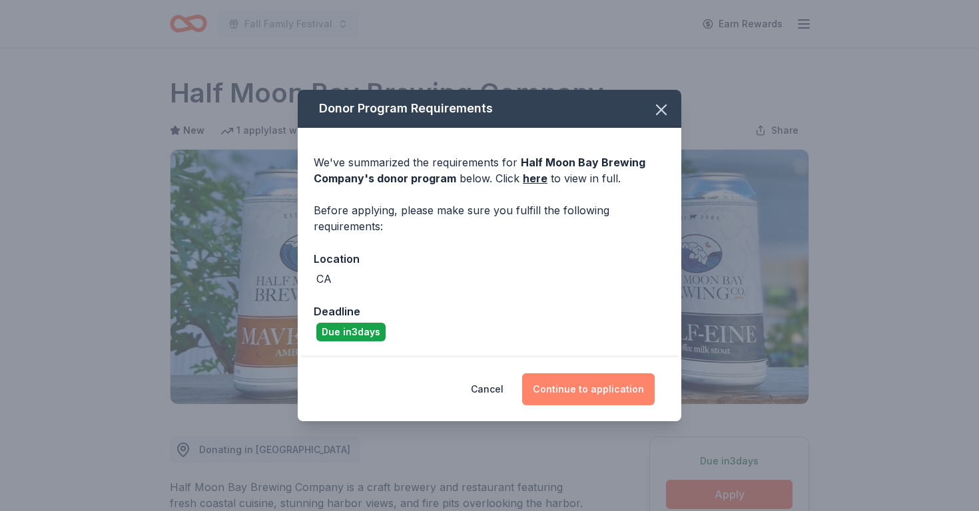
click at [595, 384] on button "Continue to application" at bounding box center [588, 390] width 133 height 32
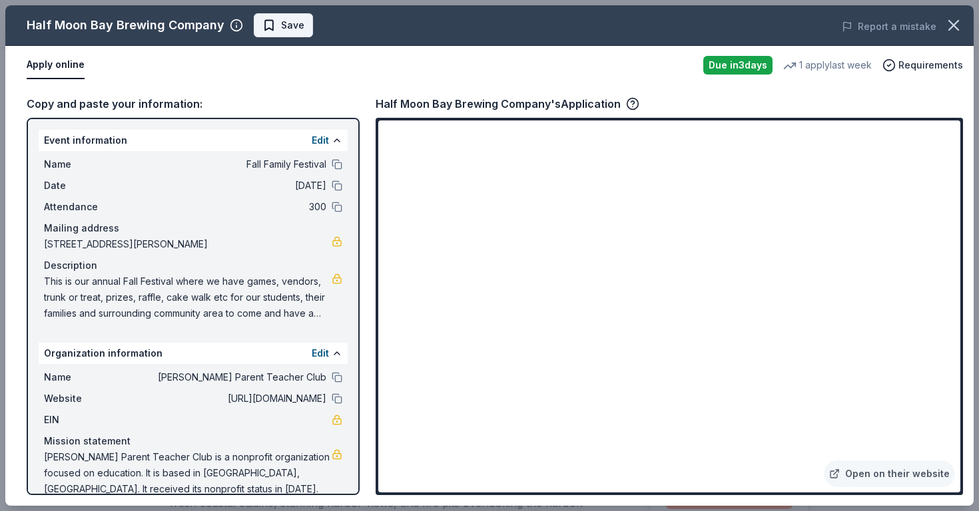
click at [290, 21] on span "Save" at bounding box center [292, 25] width 23 height 16
click at [286, 27] on body "Fall Family Festival Earn Rewards Due [DATE] Share Half Moon Bay Brewing Compan…" at bounding box center [489, 255] width 979 height 511
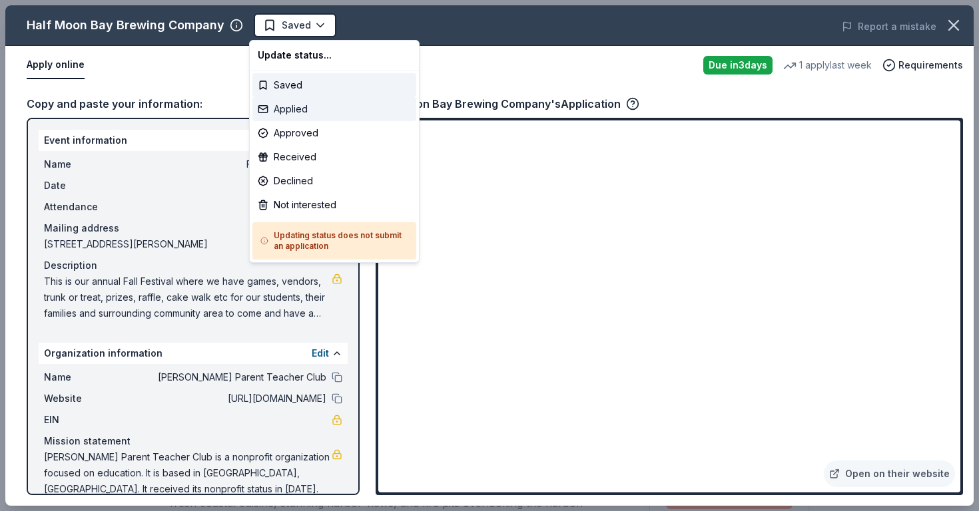
click at [284, 111] on div "Applied" at bounding box center [334, 109] width 164 height 24
